Goal: Task Accomplishment & Management: Complete application form

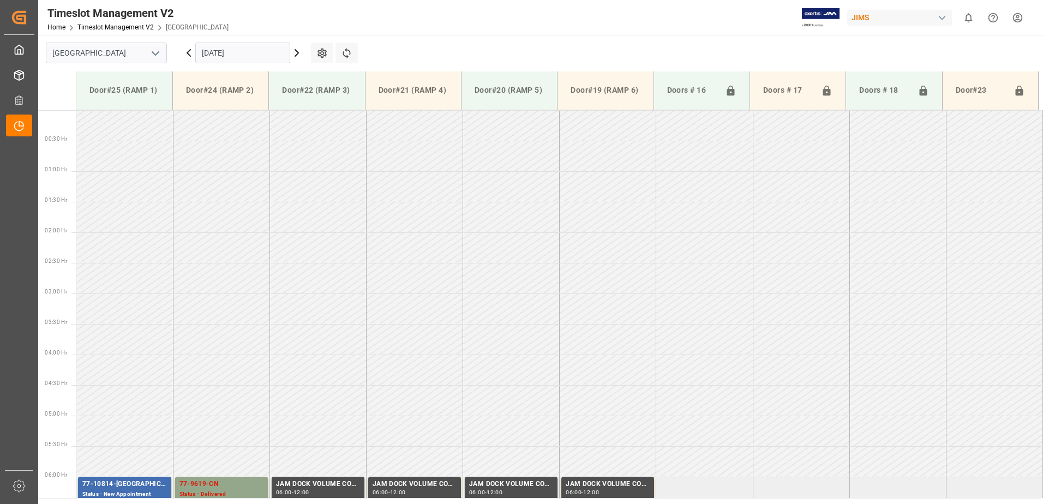
scroll to position [299, 0]
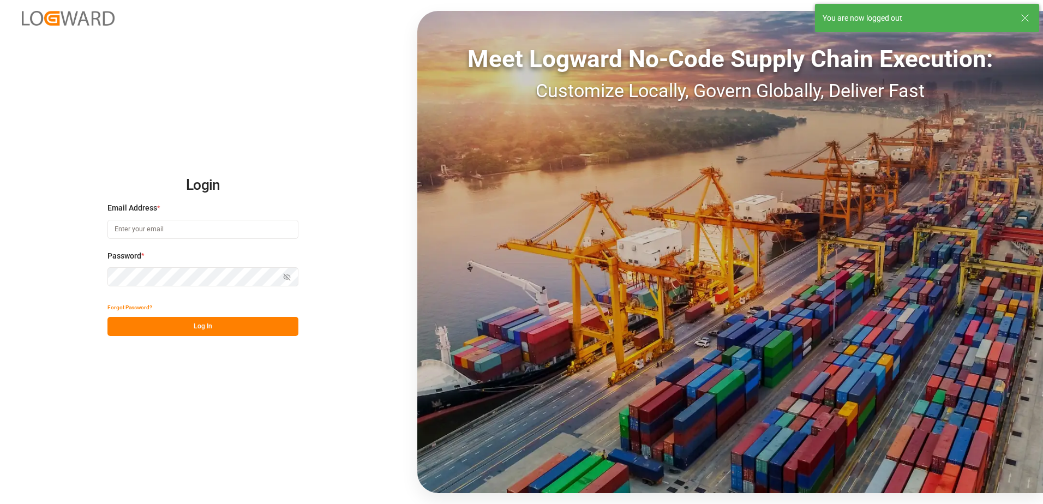
drag, startPoint x: 141, startPoint y: 214, endPoint x: 123, endPoint y: 192, distance: 28.3
click at [123, 192] on h2 "Login" at bounding box center [202, 185] width 191 height 35
click at [163, 234] on input at bounding box center [202, 229] width 191 height 19
type input "[PERSON_NAME][EMAIL_ADDRESS][DOMAIN_NAME]"
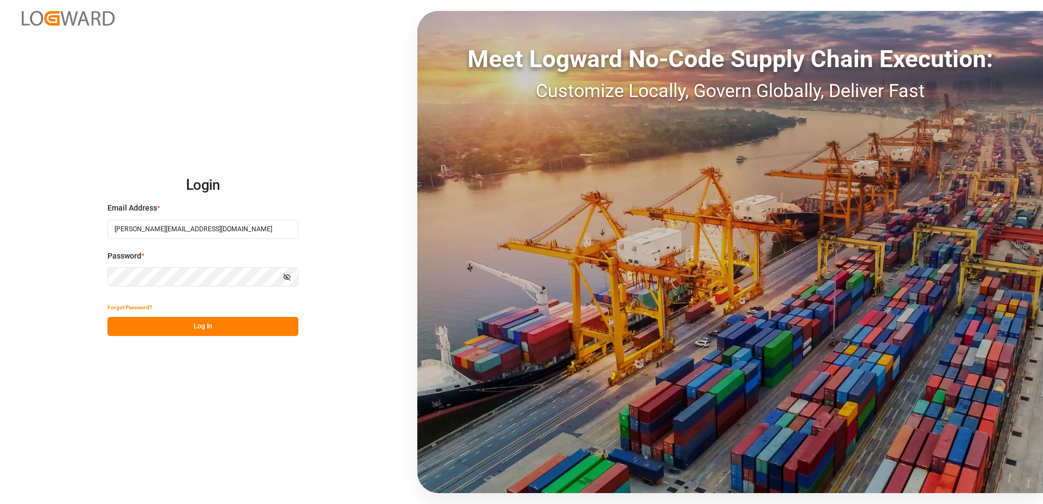
click at [95, 281] on div "Login Email Address * [EMAIL_ADDRESS][DOMAIN_NAME] Password * Show password For…" at bounding box center [521, 252] width 1043 height 504
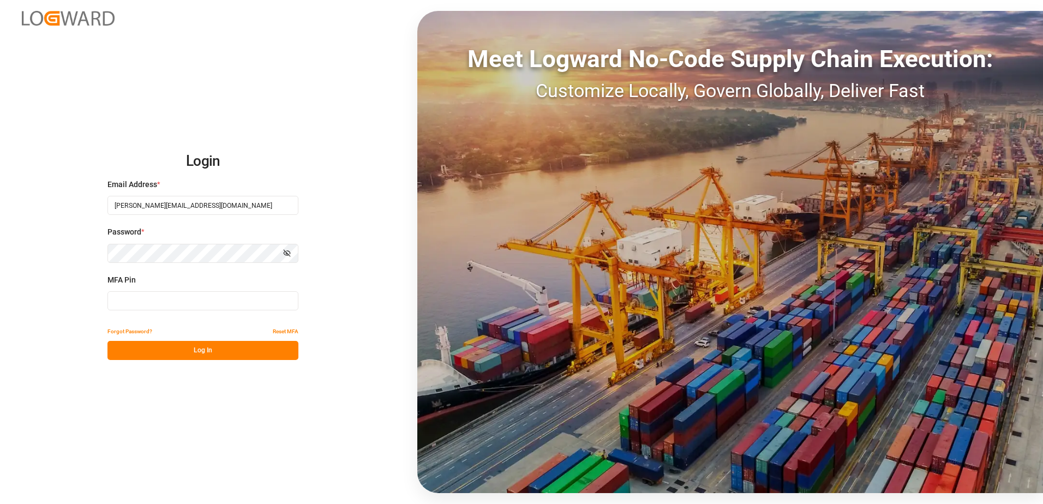
click at [148, 298] on input at bounding box center [202, 300] width 191 height 19
type input "033857"
click at [176, 350] on button "Log In" at bounding box center [202, 350] width 191 height 19
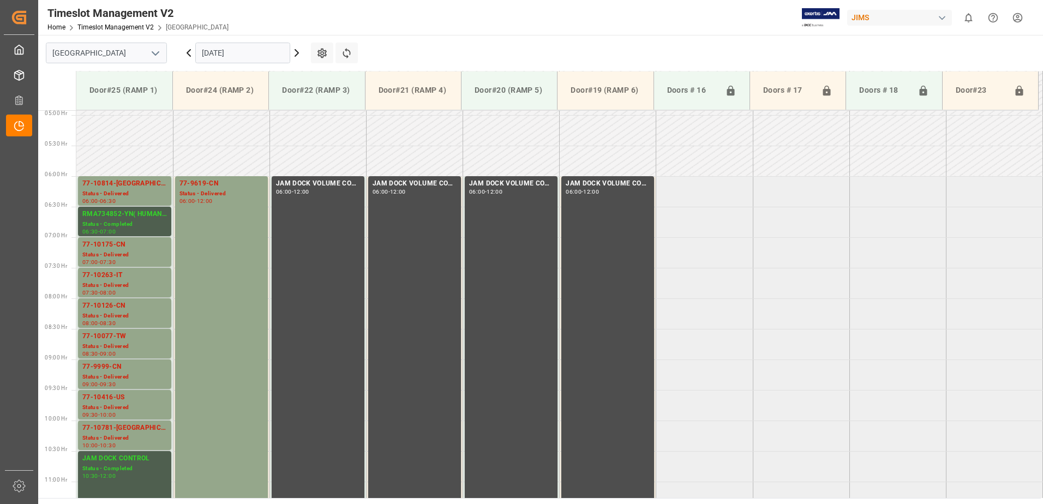
scroll to position [277, 0]
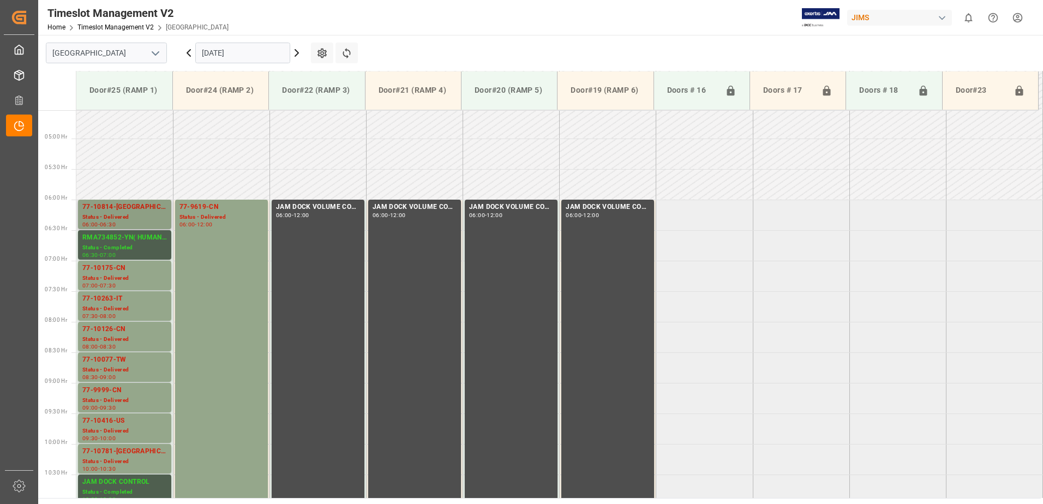
click at [130, 213] on div "Status - Delivered" at bounding box center [124, 217] width 85 height 9
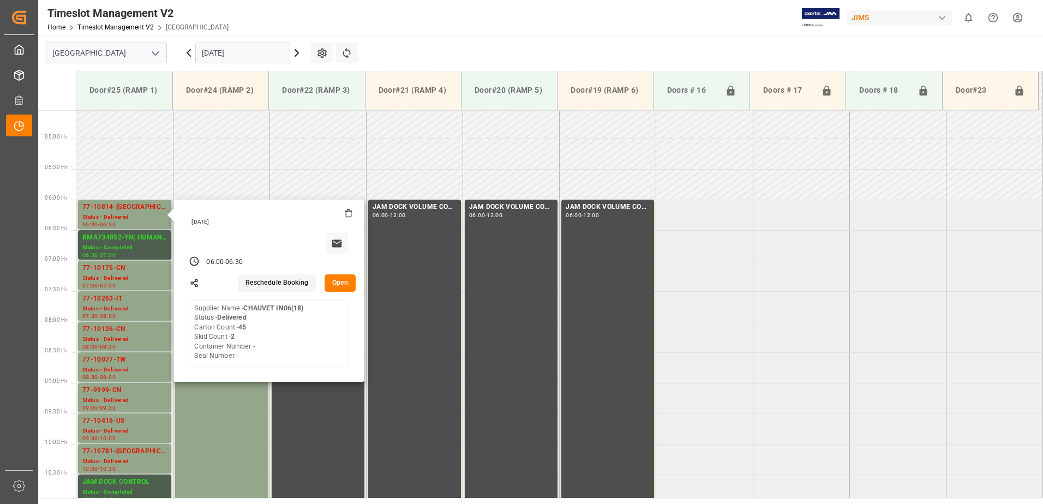
click at [348, 282] on button "Open" at bounding box center [341, 282] width 32 height 17
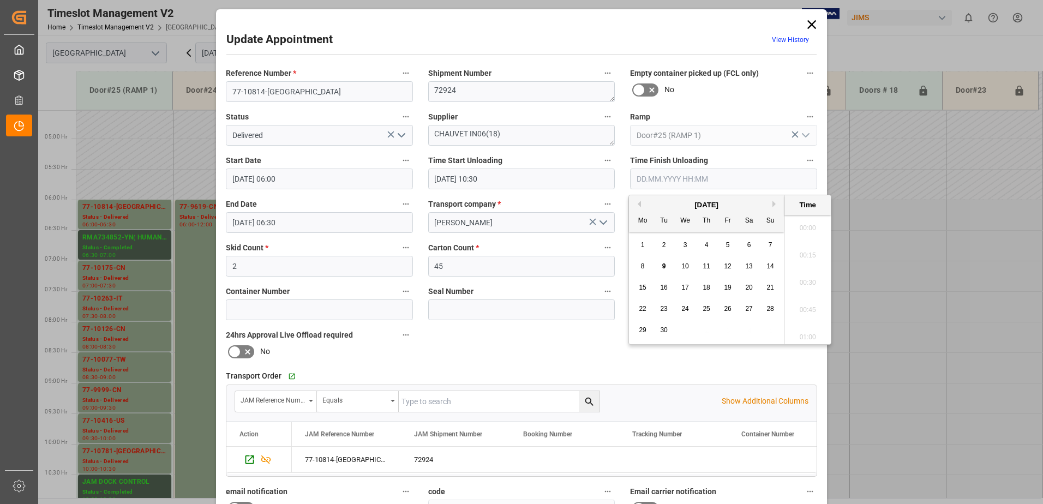
click at [654, 176] on input "text" at bounding box center [723, 179] width 187 height 21
click at [665, 267] on span "9" at bounding box center [664, 266] width 4 height 8
click at [810, 279] on li "10:45" at bounding box center [808, 279] width 46 height 27
type input "[DATE] 10:45"
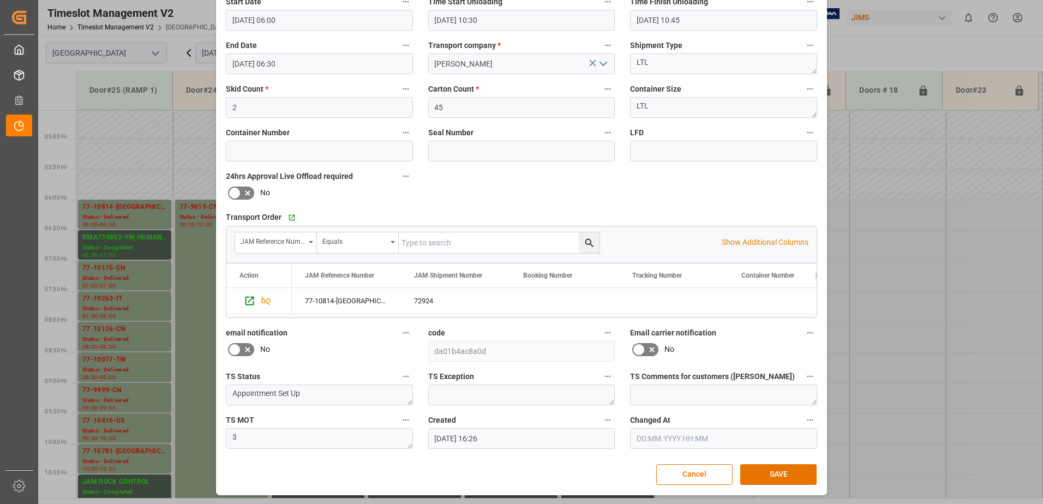
scroll to position [159, 0]
click at [778, 475] on button "SAVE" at bounding box center [778, 474] width 76 height 21
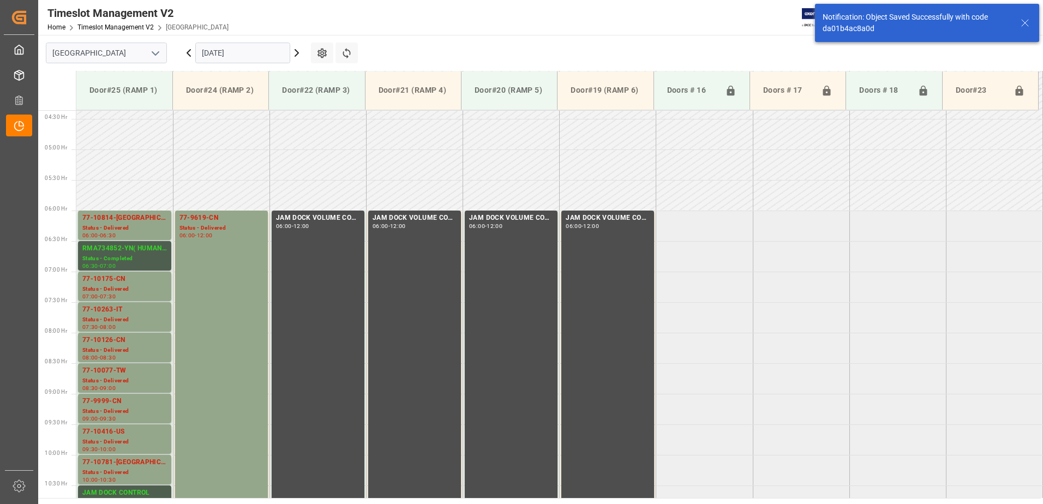
scroll to position [299, 0]
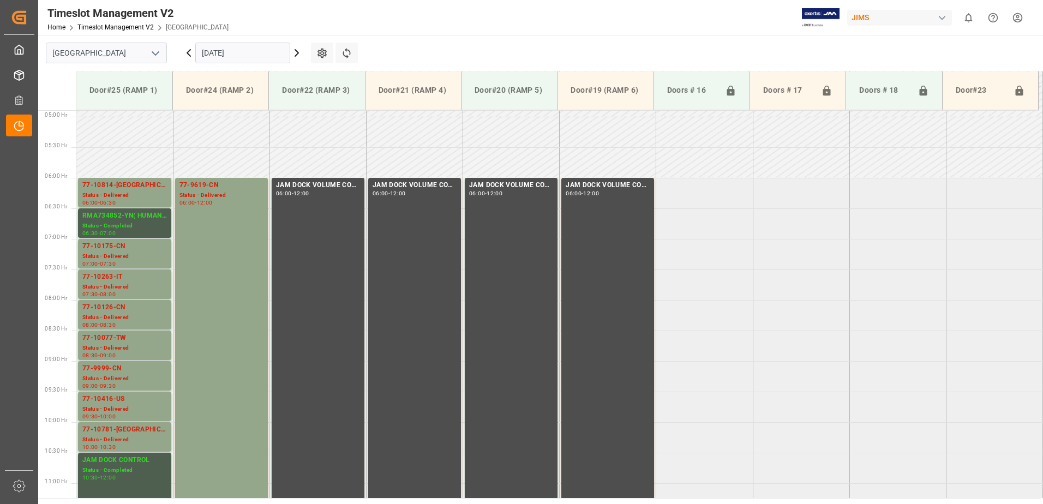
click at [249, 53] on input "[DATE]" at bounding box center [242, 53] width 95 height 21
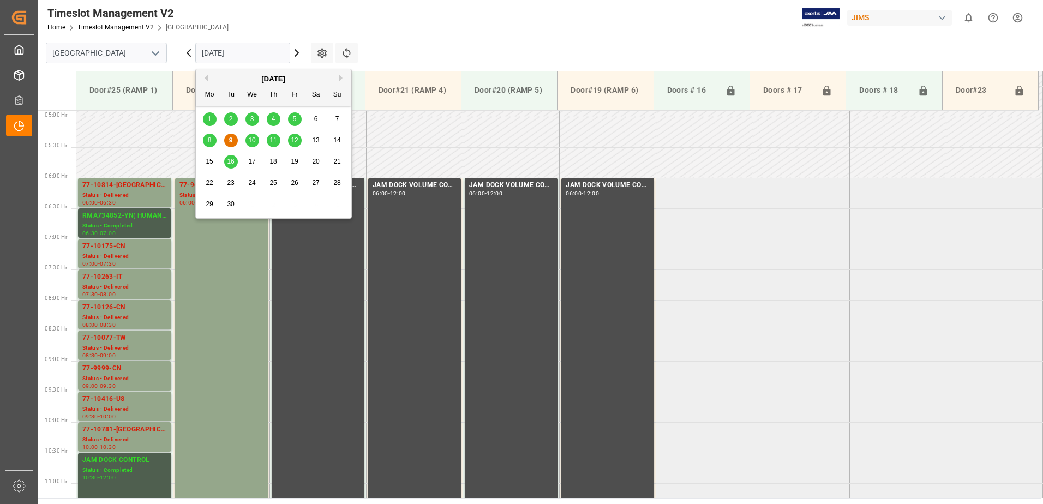
click at [274, 141] on span "11" at bounding box center [273, 140] width 7 height 8
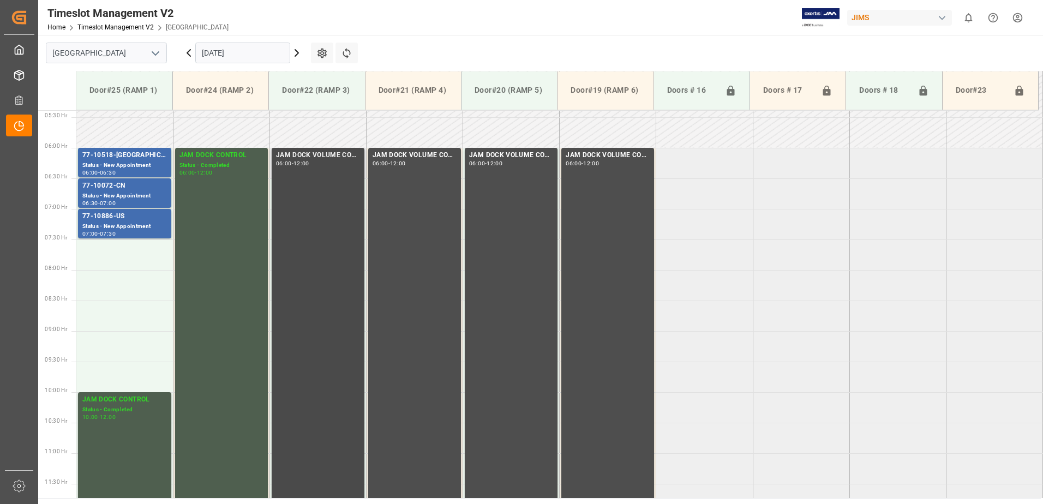
scroll to position [277, 0]
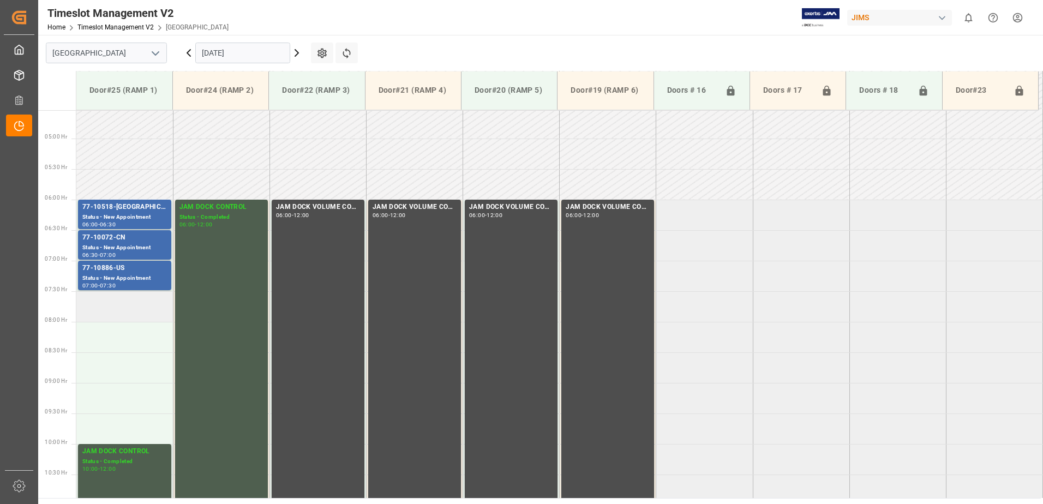
click at [111, 307] on td at bounding box center [124, 306] width 97 height 31
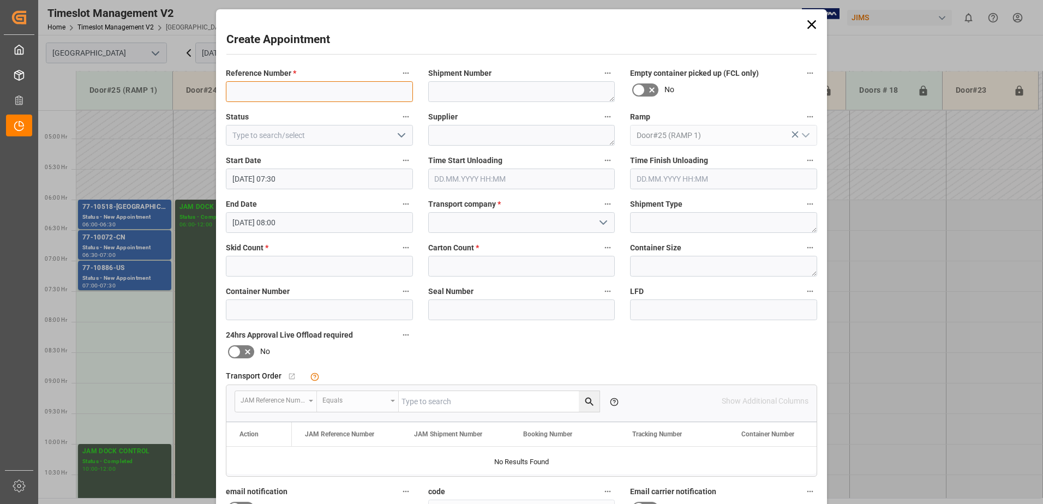
click at [275, 92] on input at bounding box center [319, 91] width 187 height 21
type input "M"
type input "DC SUPPLIES/[PERSON_NAME]"
click at [404, 135] on icon "open menu" at bounding box center [401, 135] width 13 height 13
click at [359, 226] on div "New Appointment" at bounding box center [319, 233] width 186 height 25
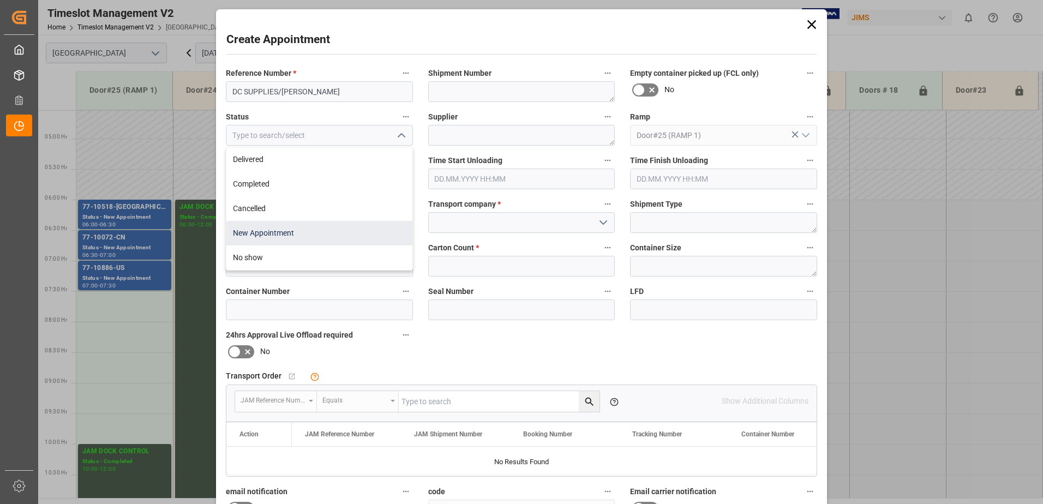
type input "New Appointment"
click at [319, 270] on input "text" at bounding box center [319, 266] width 187 height 21
type input "25"
click at [470, 267] on input "text" at bounding box center [521, 266] width 187 height 21
type input "25"
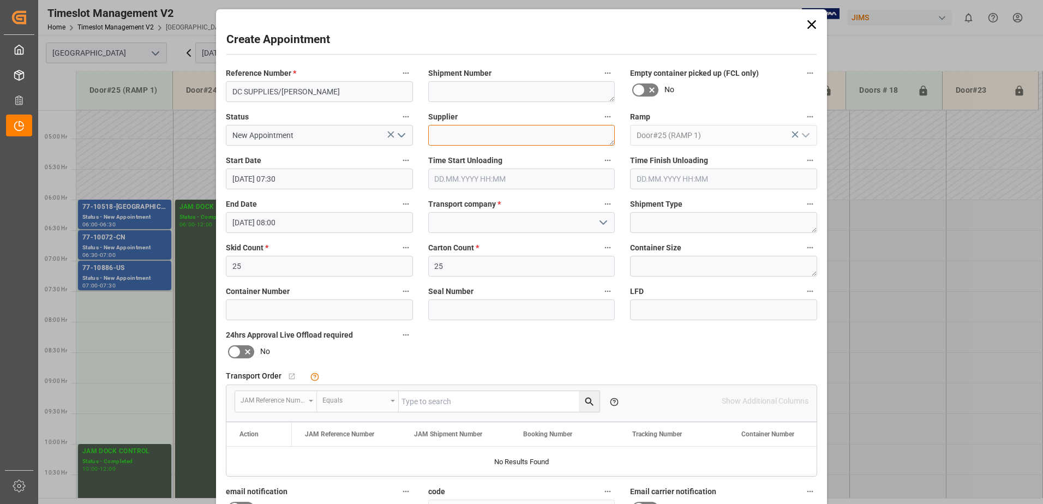
click at [489, 134] on textarea at bounding box center [521, 135] width 187 height 21
type textarea "[PERSON_NAME]"
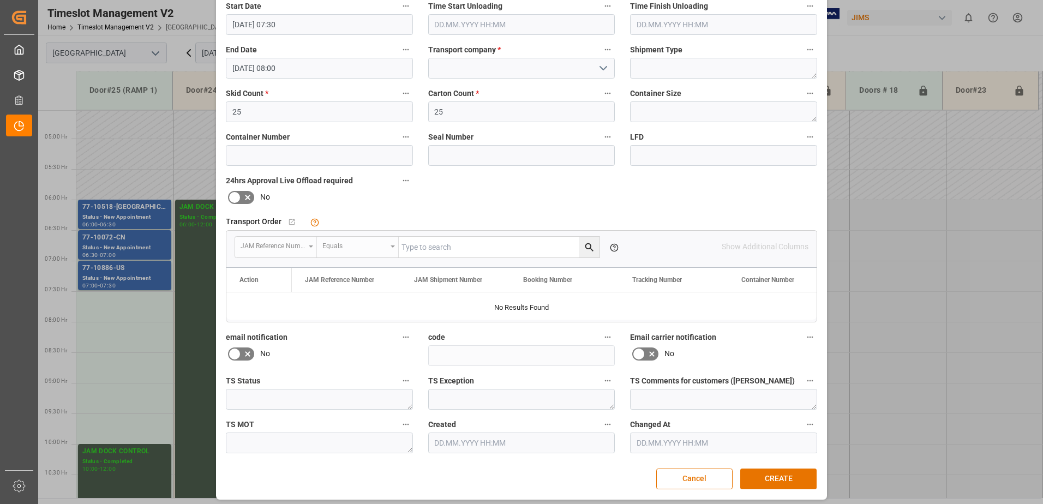
scroll to position [159, 0]
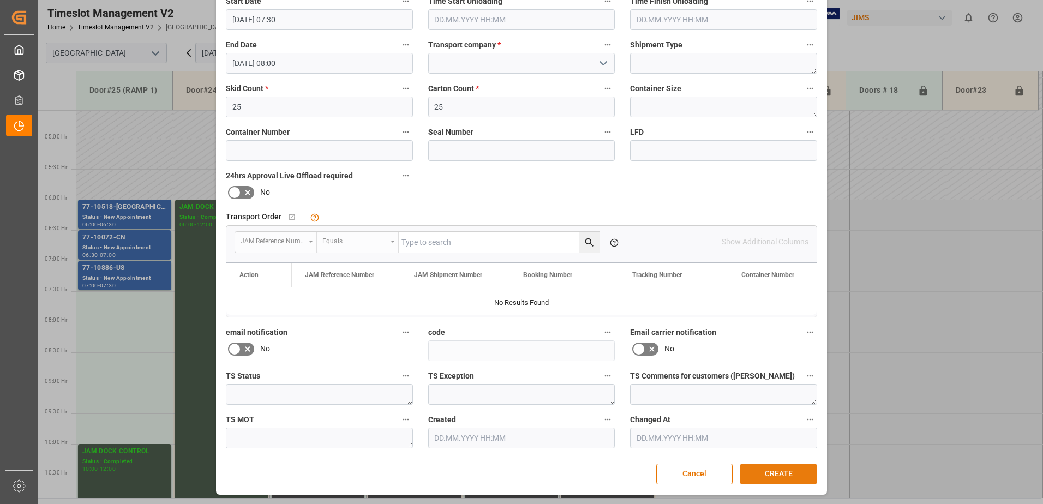
click at [775, 476] on button "CREATE" at bounding box center [778, 474] width 76 height 21
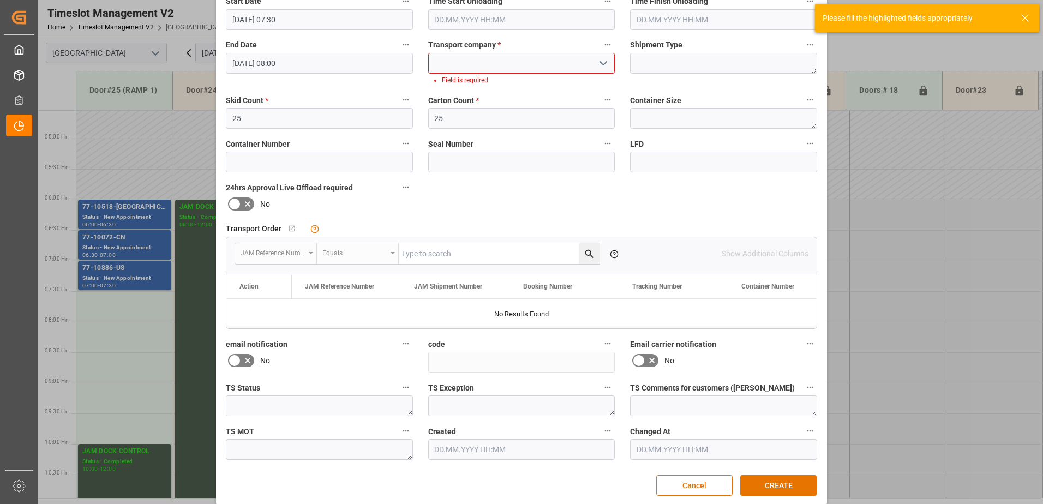
click at [568, 63] on input at bounding box center [521, 63] width 187 height 21
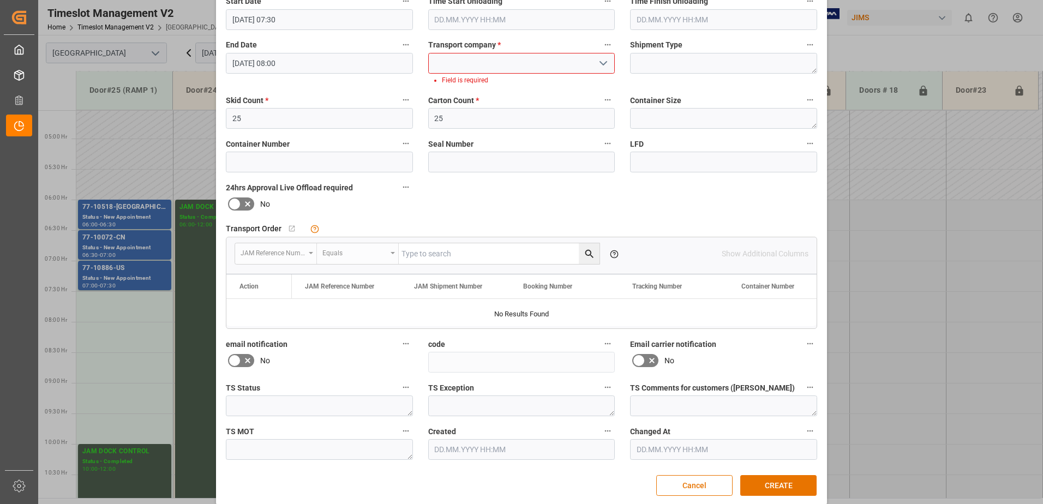
click at [605, 62] on polyline "open menu" at bounding box center [603, 63] width 7 height 3
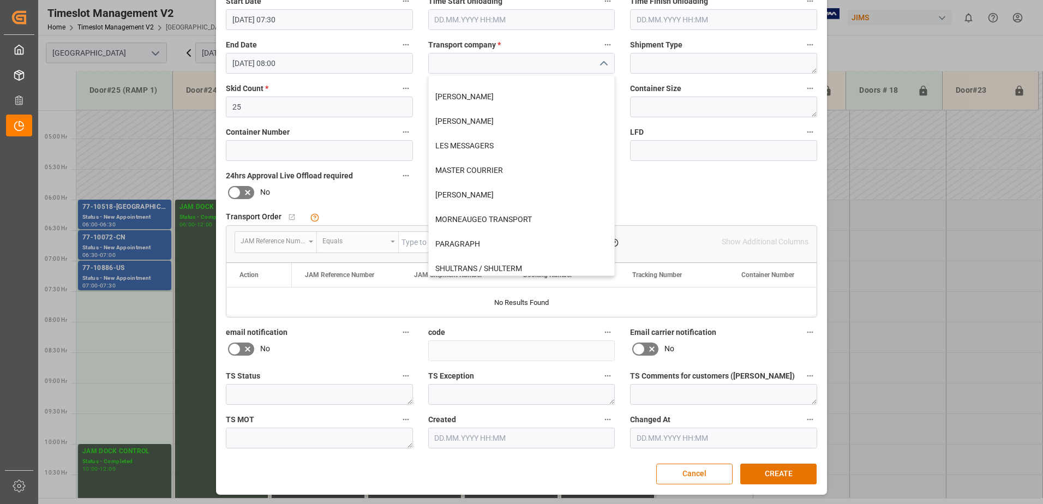
scroll to position [218, 0]
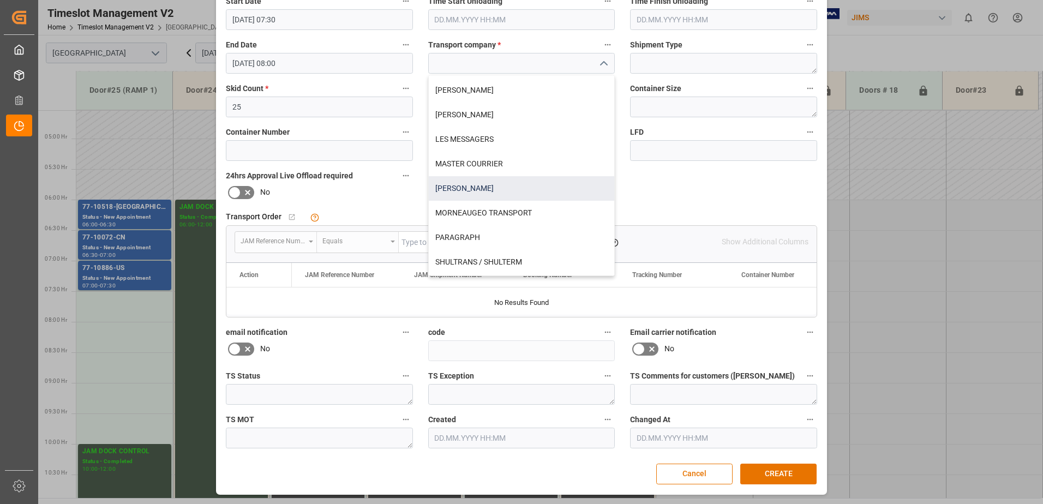
click at [508, 188] on div "[PERSON_NAME]" at bounding box center [522, 188] width 186 height 25
type input "[PERSON_NAME]"
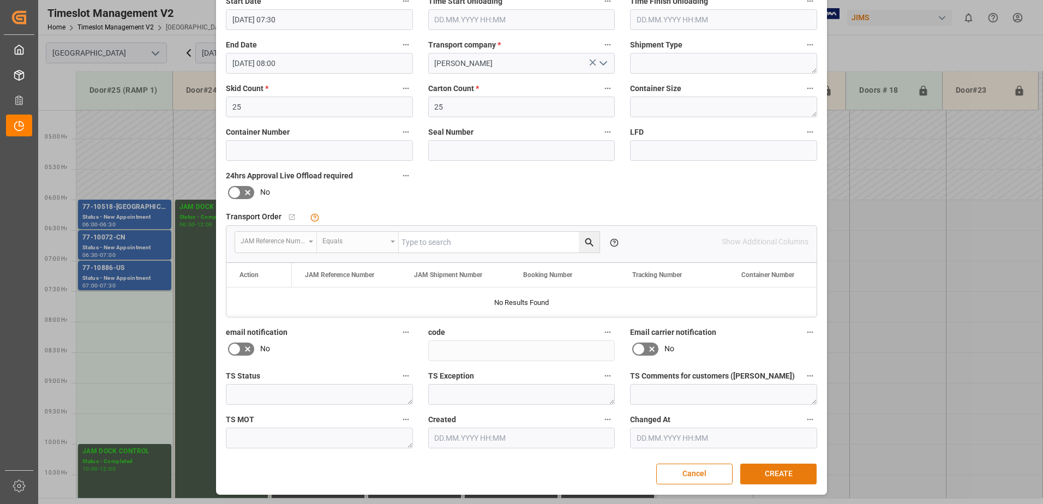
click at [778, 473] on button "CREATE" at bounding box center [778, 474] width 76 height 21
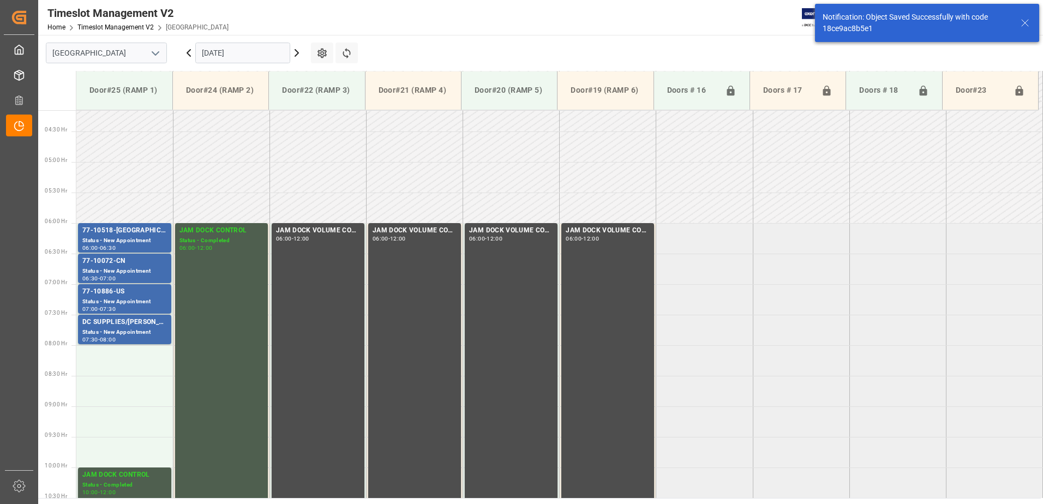
scroll to position [360, 0]
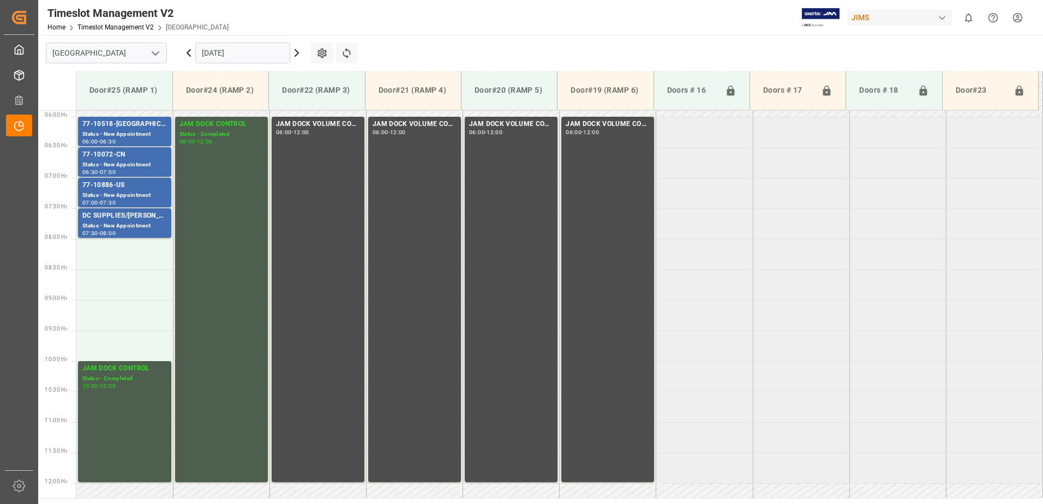
click at [262, 50] on input "[DATE]" at bounding box center [242, 53] width 95 height 21
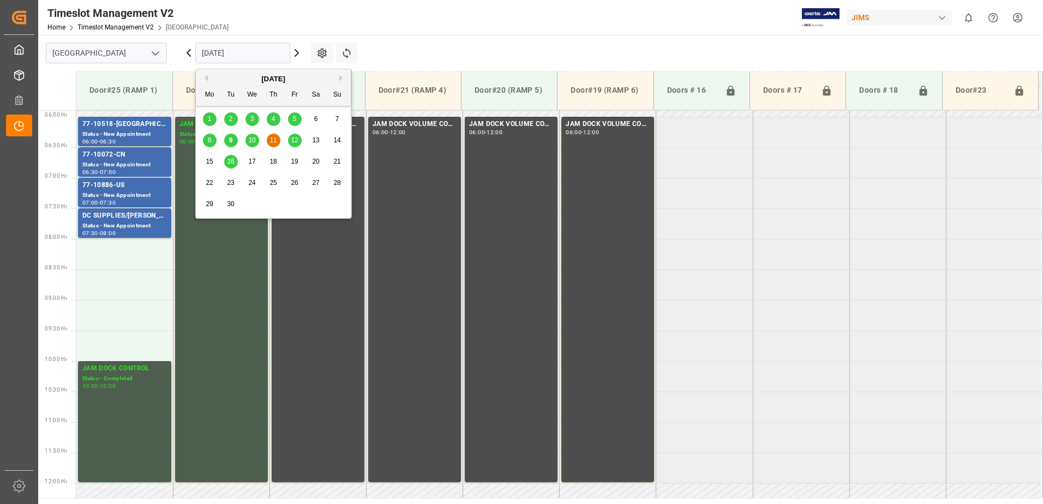
click at [250, 140] on span "10" at bounding box center [251, 140] width 7 height 8
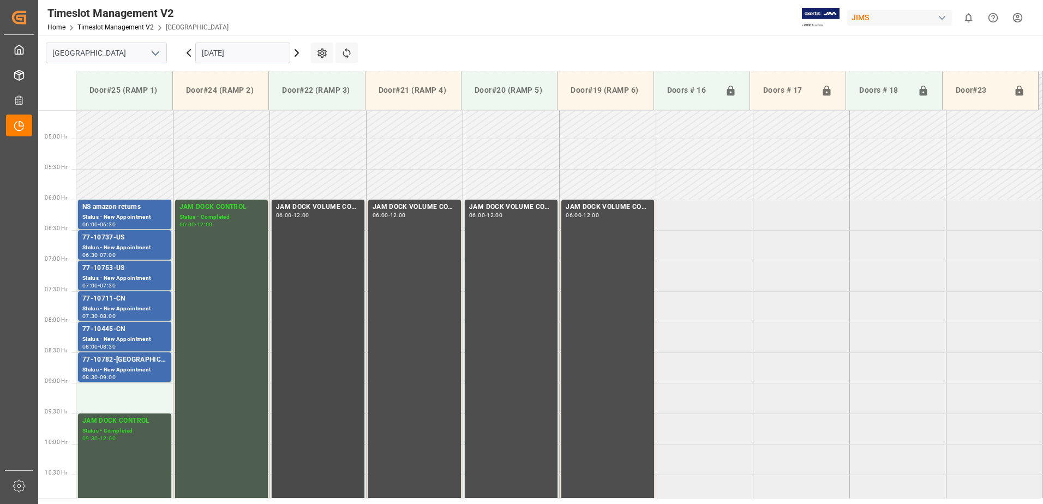
scroll to position [332, 0]
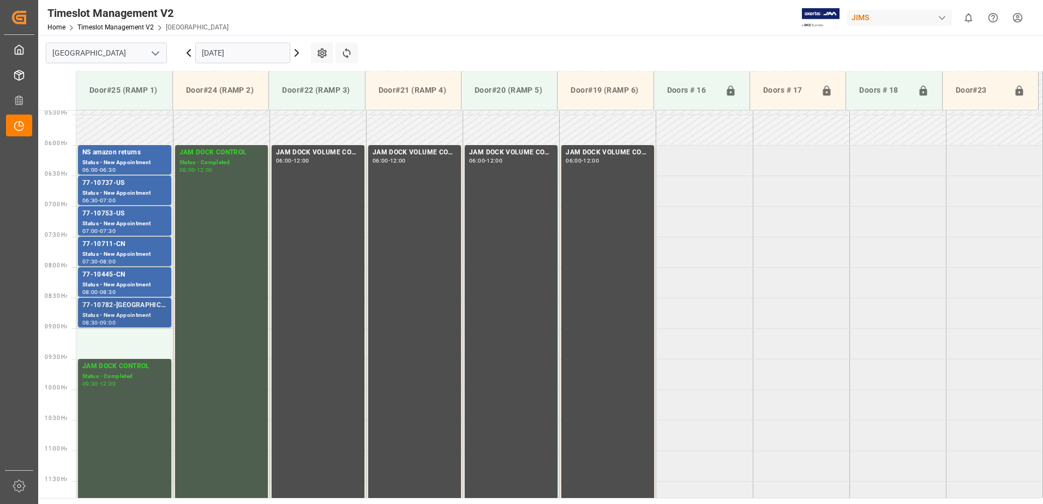
click at [117, 307] on div "77-10782-[GEOGRAPHIC_DATA]" at bounding box center [124, 305] width 85 height 11
click at [123, 287] on div "Status - New Appointment" at bounding box center [124, 284] width 85 height 9
click at [123, 249] on div "77-10711-CN" at bounding box center [124, 244] width 85 height 11
click at [126, 218] on div "77-10753-US" at bounding box center [124, 213] width 85 height 11
click at [127, 185] on div "77-10737-US" at bounding box center [124, 183] width 85 height 11
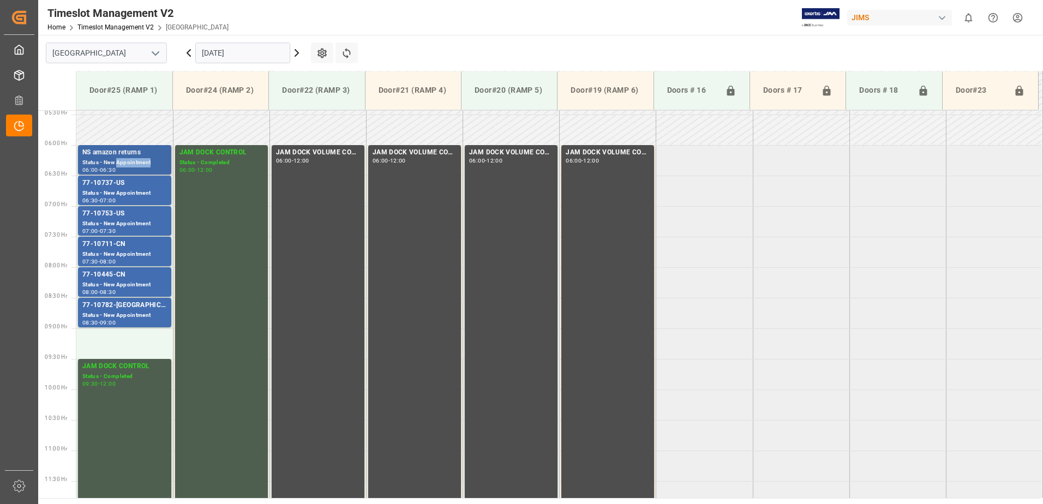
click at [135, 160] on div "Status - New Appointment" at bounding box center [124, 162] width 85 height 9
click at [481, 49] on main "[GEOGRAPHIC_DATA] [DATE] Settings Refresh Time Slots Door#25 (RAMP 1) Door#24 (…" at bounding box center [539, 266] width 1003 height 463
